Goal: Navigation & Orientation: Find specific page/section

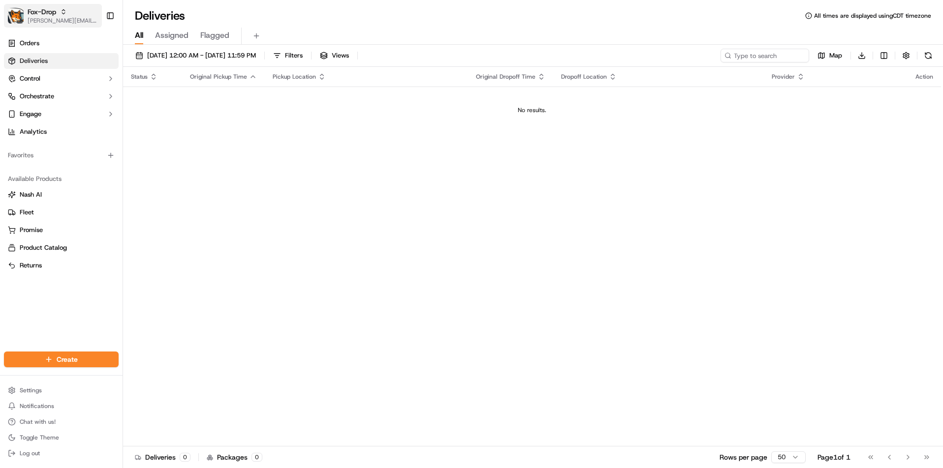
click at [68, 15] on div "Fox-Drop" at bounding box center [63, 12] width 70 height 10
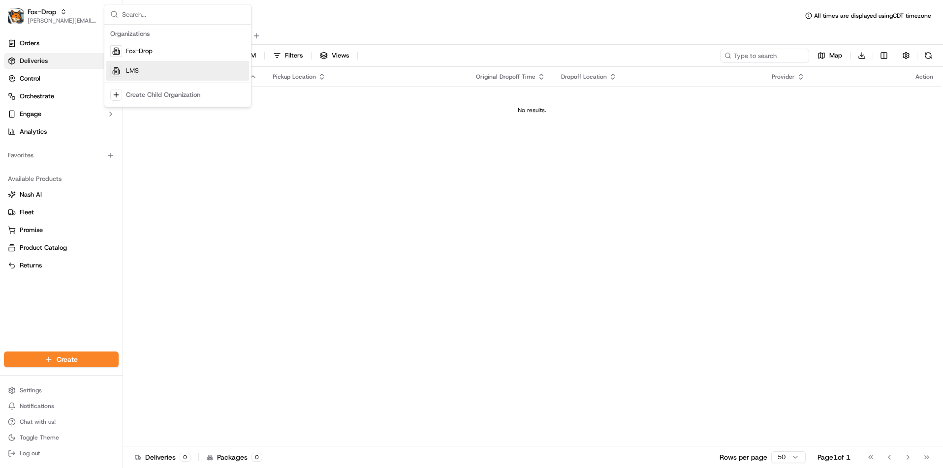
click at [128, 73] on span "LMS" at bounding box center [132, 70] width 13 height 9
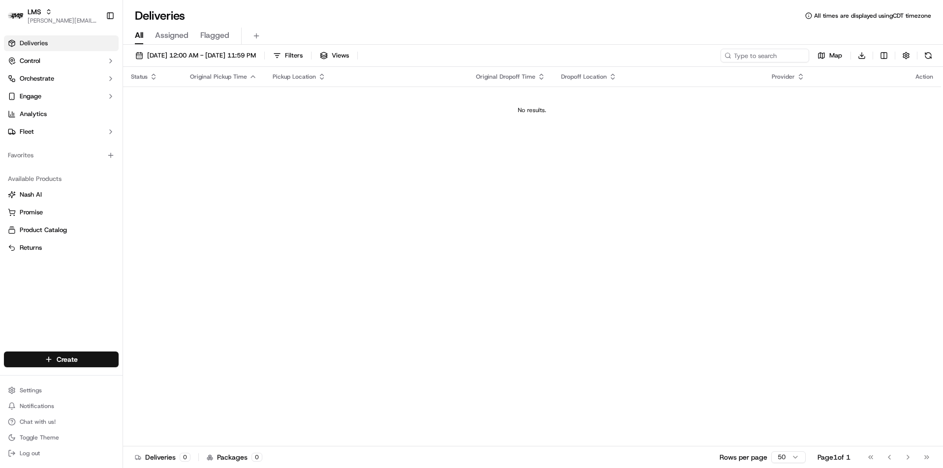
click at [172, 33] on span "Assigned" at bounding box center [171, 36] width 33 height 12
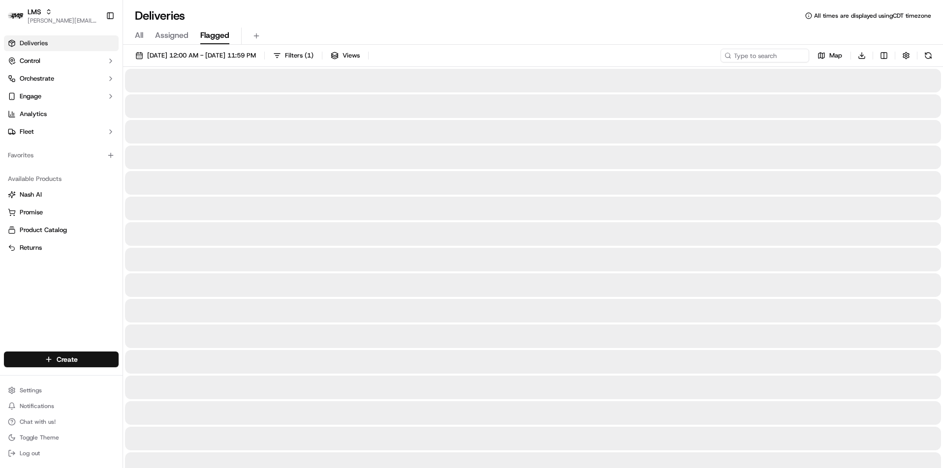
click at [212, 35] on span "Flagged" at bounding box center [214, 36] width 29 height 12
click at [143, 36] on span "All" at bounding box center [139, 36] width 8 height 12
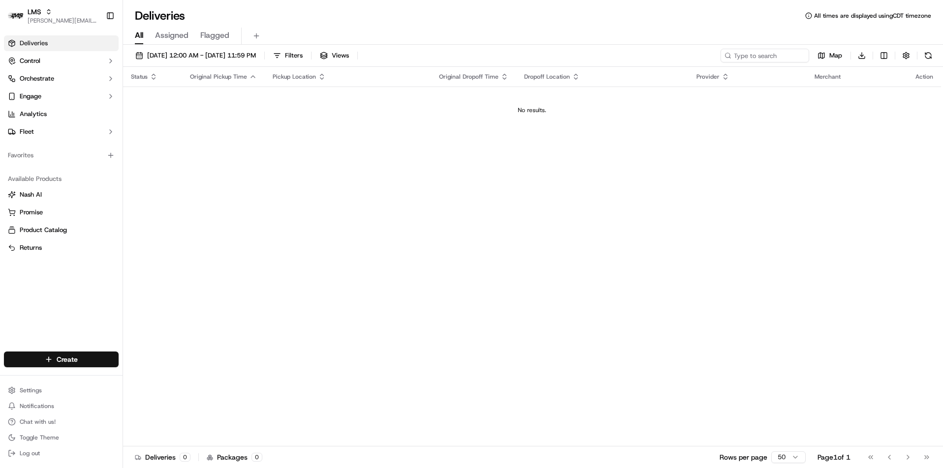
click at [833, 15] on span "All times are displayed using CDT timezone" at bounding box center [872, 16] width 117 height 8
click at [33, 60] on span "Control" at bounding box center [30, 61] width 21 height 9
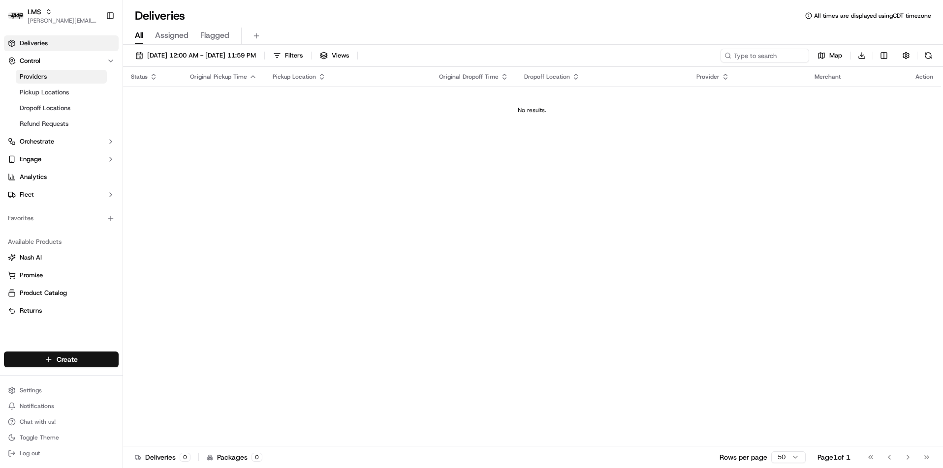
click at [33, 77] on span "Providers" at bounding box center [33, 76] width 27 height 9
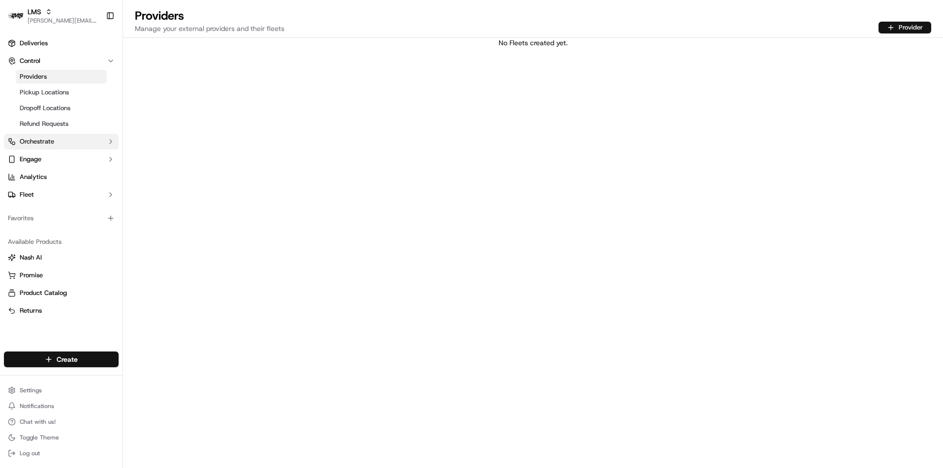
click at [37, 143] on span "Orchestrate" at bounding box center [37, 141] width 34 height 9
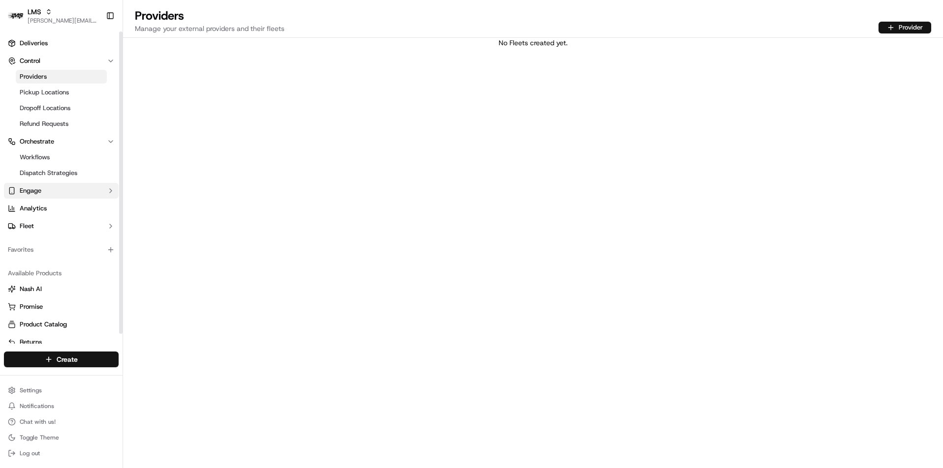
click at [38, 186] on button "Engage" at bounding box center [61, 191] width 115 height 16
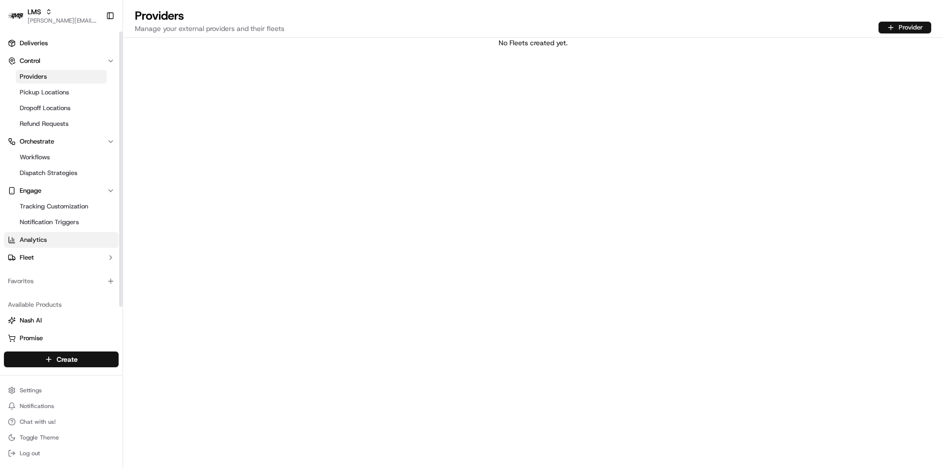
click at [44, 243] on span "Analytics" at bounding box center [33, 240] width 27 height 9
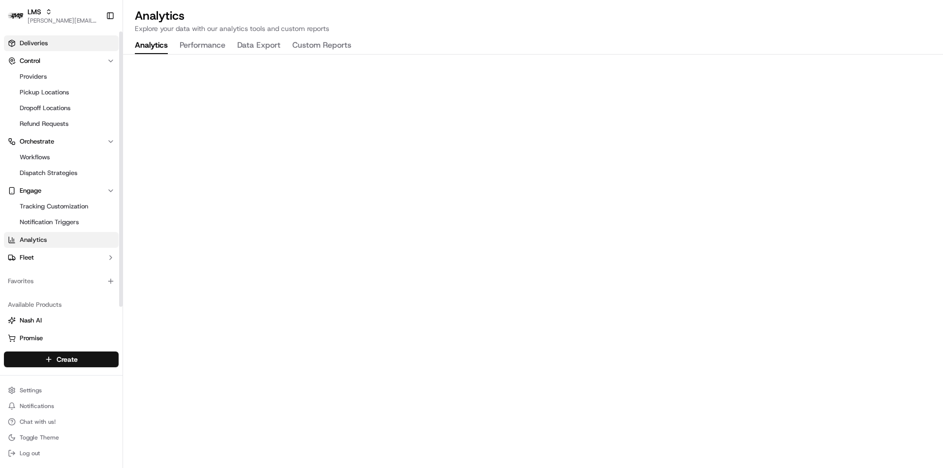
click at [38, 43] on span "Deliveries" at bounding box center [34, 43] width 28 height 9
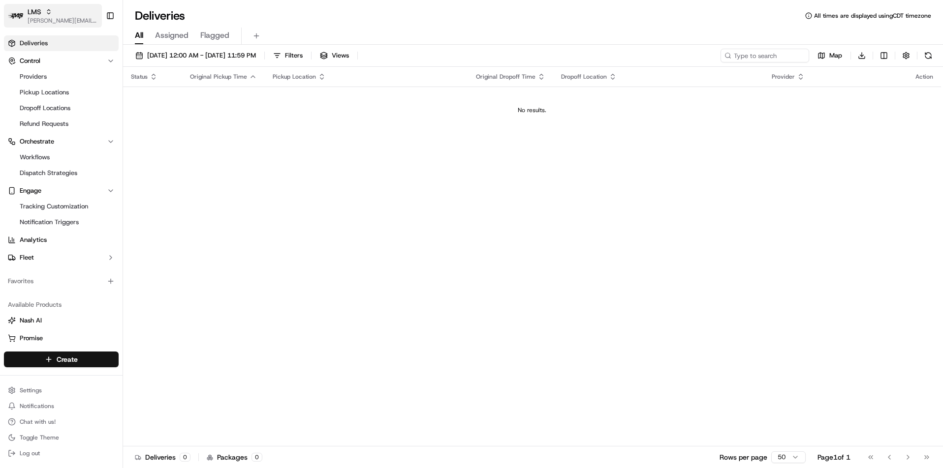
click at [48, 16] on div "LMS" at bounding box center [63, 12] width 70 height 10
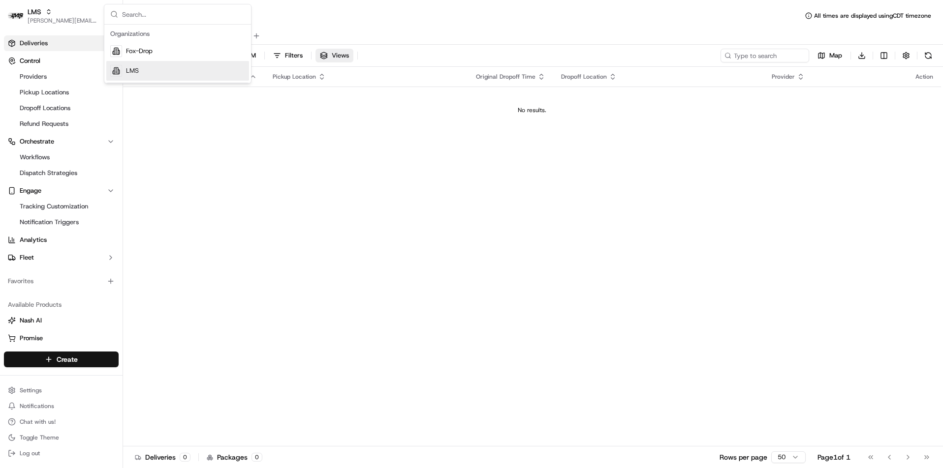
click at [353, 62] on button "Views" at bounding box center [334, 56] width 38 height 14
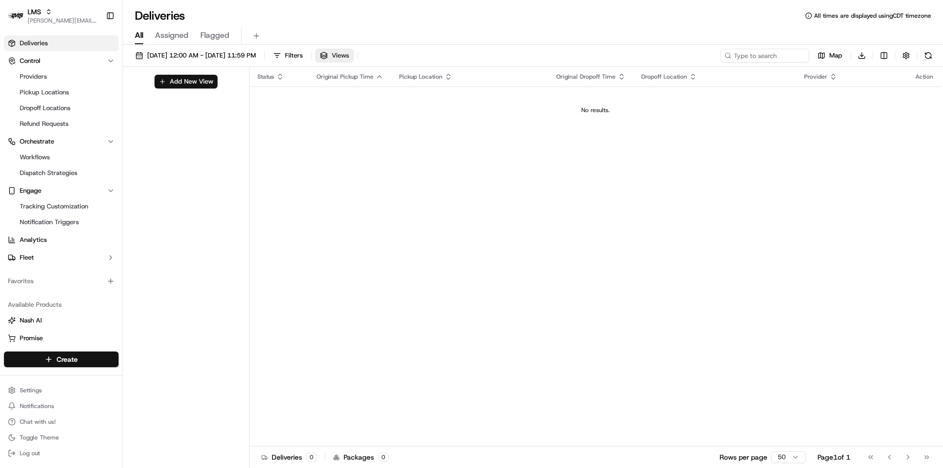
click at [353, 62] on button "Views" at bounding box center [334, 56] width 38 height 14
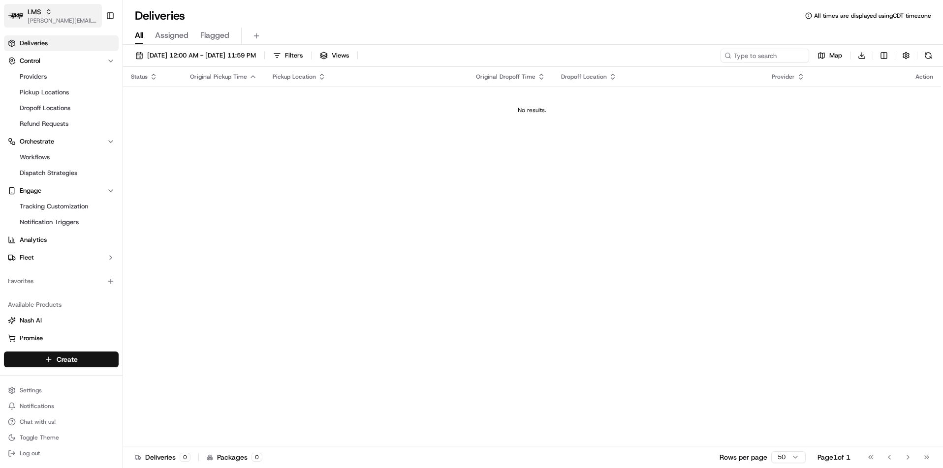
click at [66, 20] on span "[PERSON_NAME][EMAIL_ADDRESS][PERSON_NAME][DOMAIN_NAME]" at bounding box center [63, 21] width 70 height 8
click at [134, 54] on span "Fox-Drop" at bounding box center [139, 51] width 27 height 9
